Goal: Contribute content

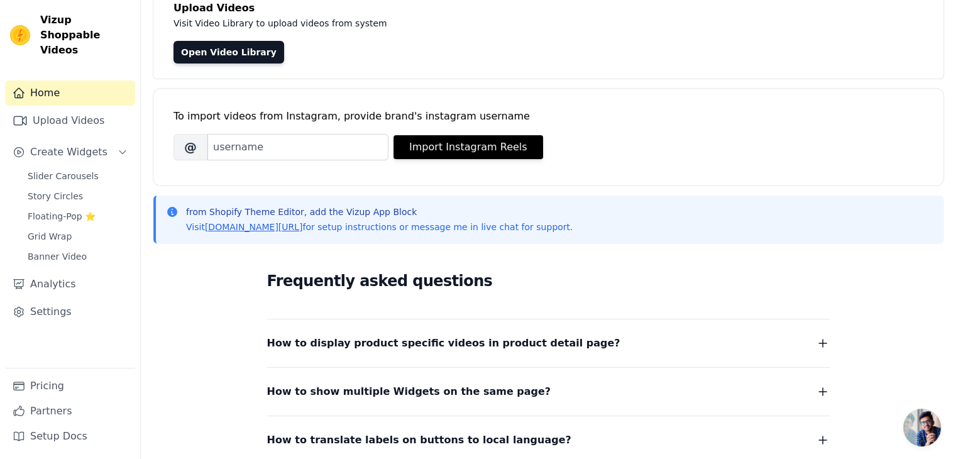
scroll to position [98, 0]
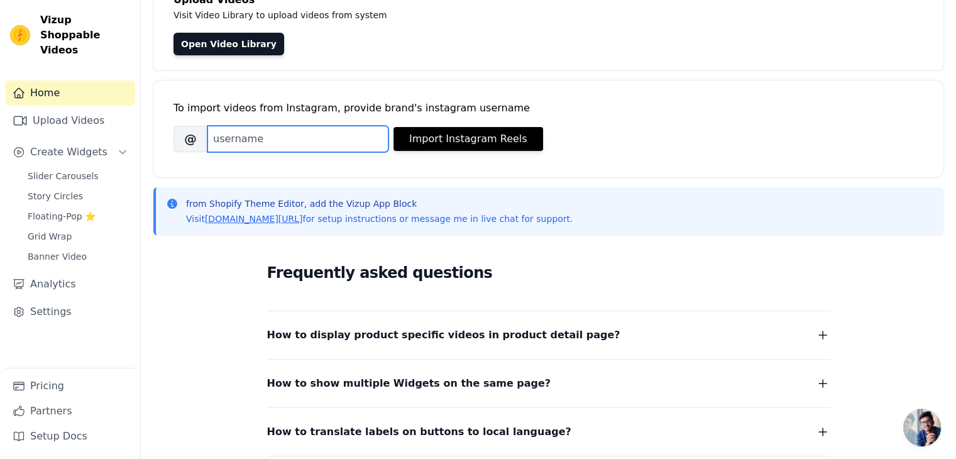
click at [293, 141] on input "Brand's Instagram Username" at bounding box center [297, 139] width 181 height 26
click at [355, 135] on input "mmammm" at bounding box center [297, 139] width 181 height 26
type input "m"
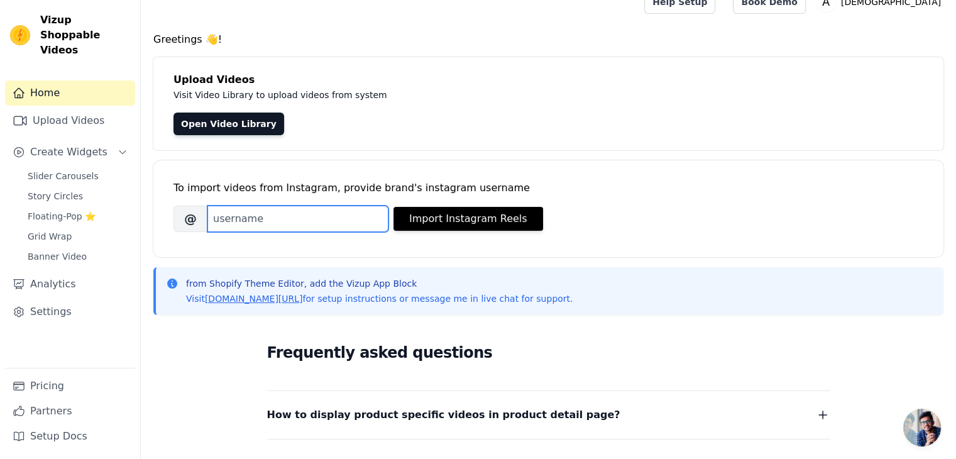
scroll to position [0, 0]
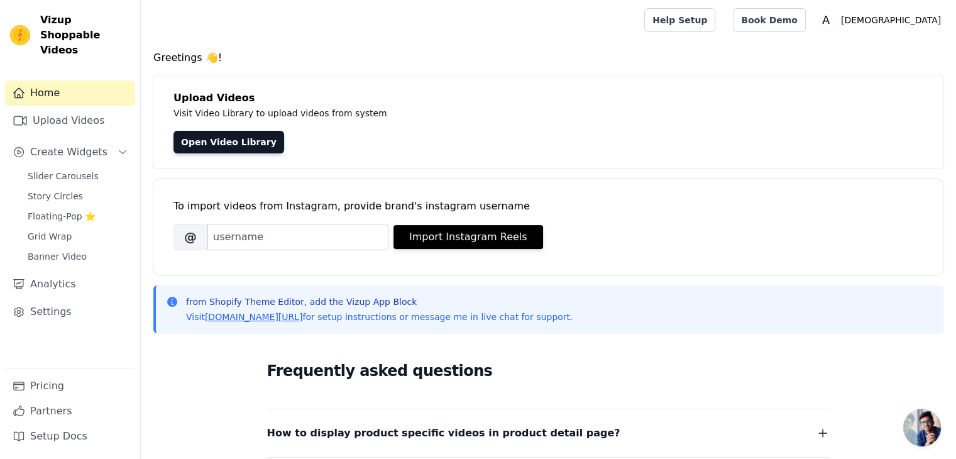
click at [65, 119] on div "Home Upload Videos Create Widgets Slider Carousels Story Circles Floating-Pop ⭐…" at bounding box center [70, 223] width 130 height 287
click at [81, 109] on link "Upload Videos" at bounding box center [70, 120] width 130 height 25
